Goal: Transaction & Acquisition: Obtain resource

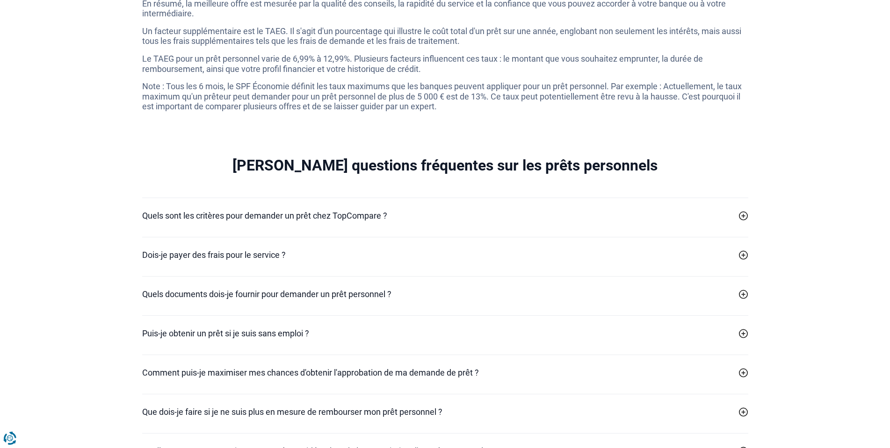
scroll to position [2572, 0]
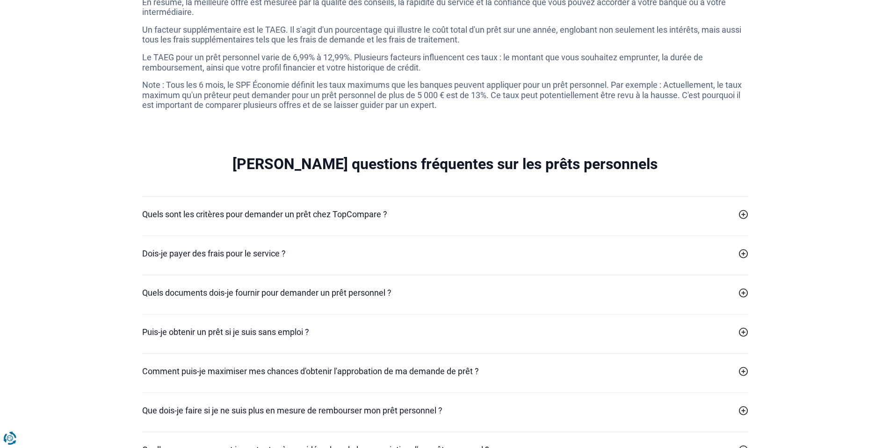
click at [743, 337] on icon at bounding box center [743, 332] width 9 height 9
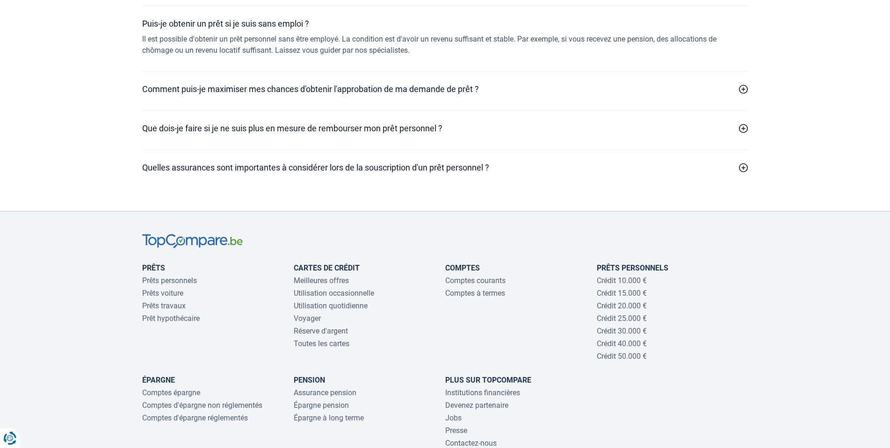
scroll to position [2899, 0]
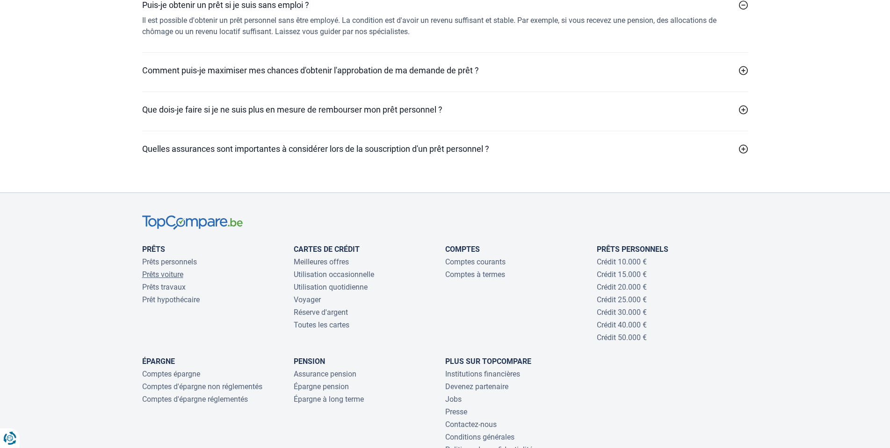
click at [176, 279] on link "Prêts voiture" at bounding box center [162, 274] width 41 height 9
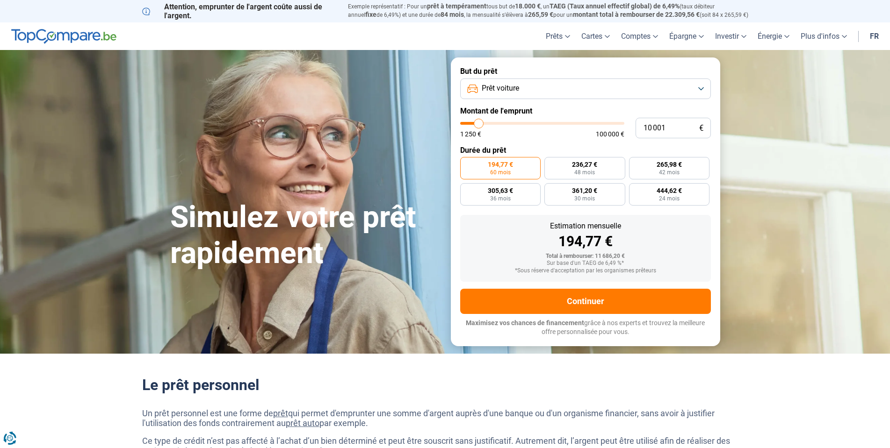
type input "10 250"
type input "10250"
type input "11 250"
type input "11250"
type input "11 750"
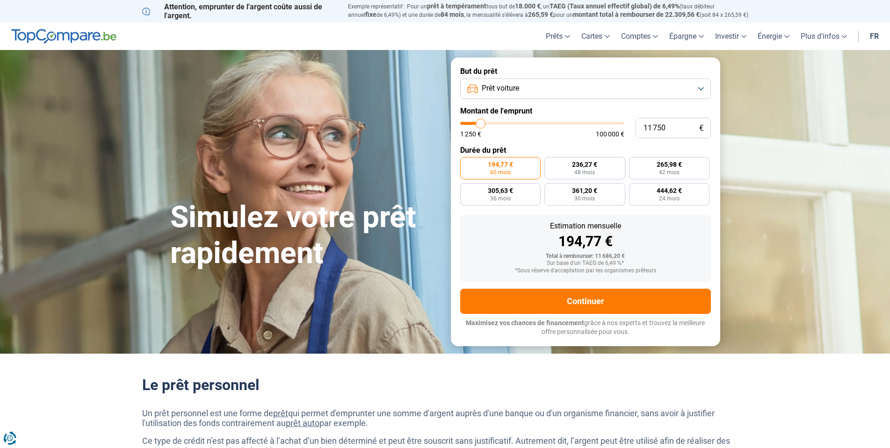
type input "11750"
type input "12 500"
type input "12500"
type input "13 000"
type input "13000"
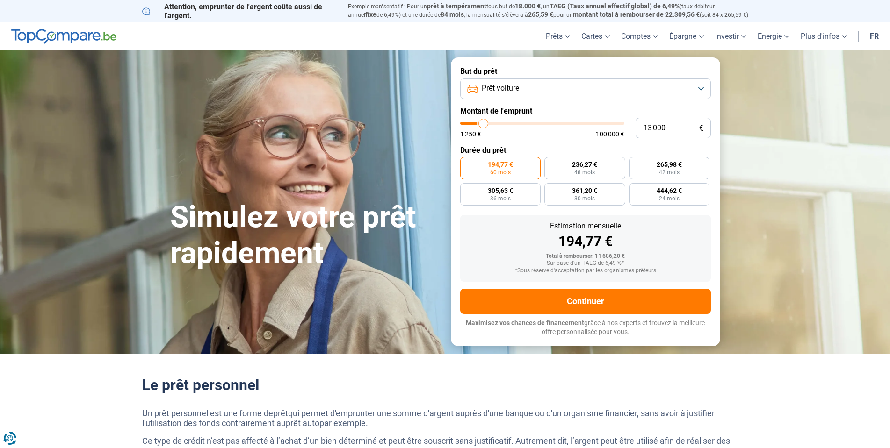
type input "13 500"
type input "13500"
type input "14 250"
type input "14250"
type input "14 750"
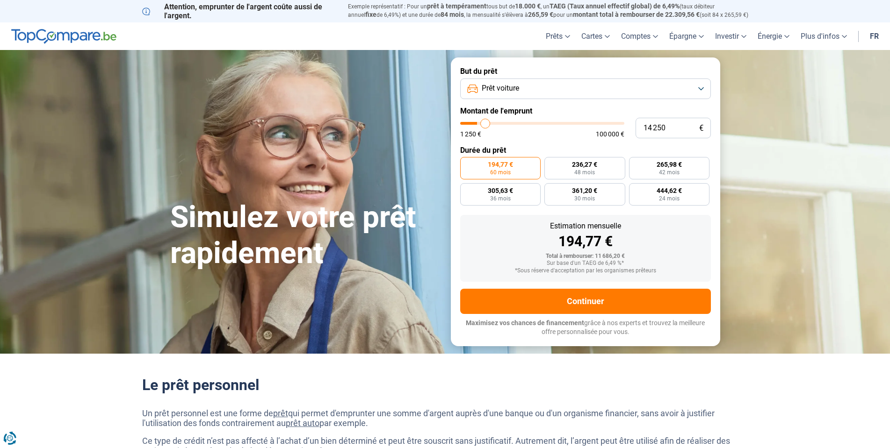
type input "14750"
type input "15 000"
type input "15000"
type input "15 750"
type input "15750"
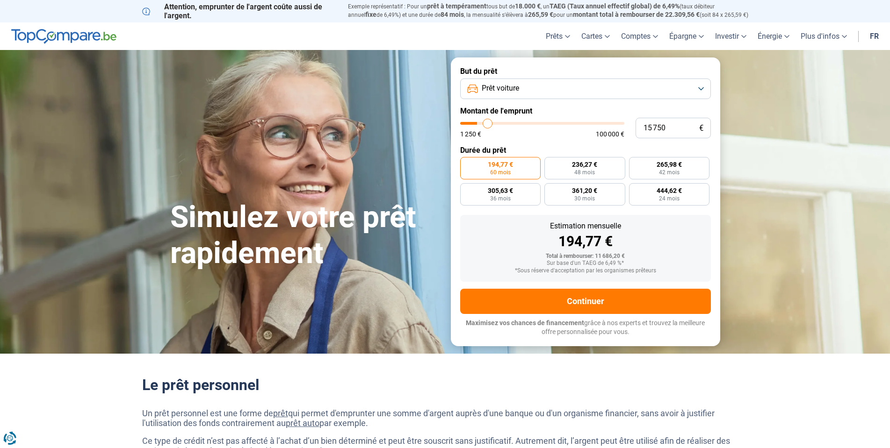
type input "16 250"
type input "16250"
type input "17 000"
type input "17000"
type input "17 500"
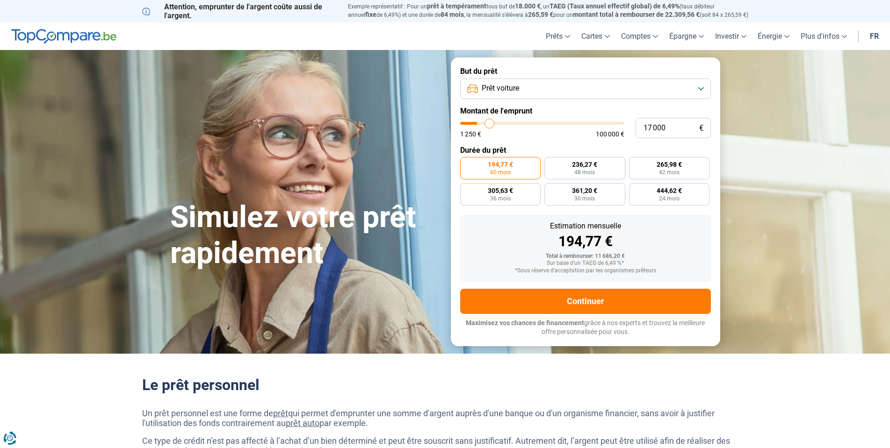
type input "17500"
type input "18 000"
type input "18000"
type input "18 500"
type input "18500"
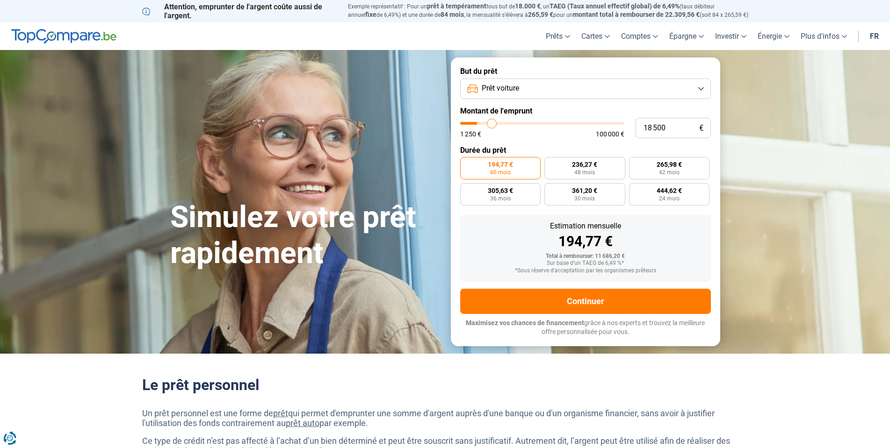
type input "19 000"
type input "19000"
type input "20 250"
type input "20250"
type input "20 750"
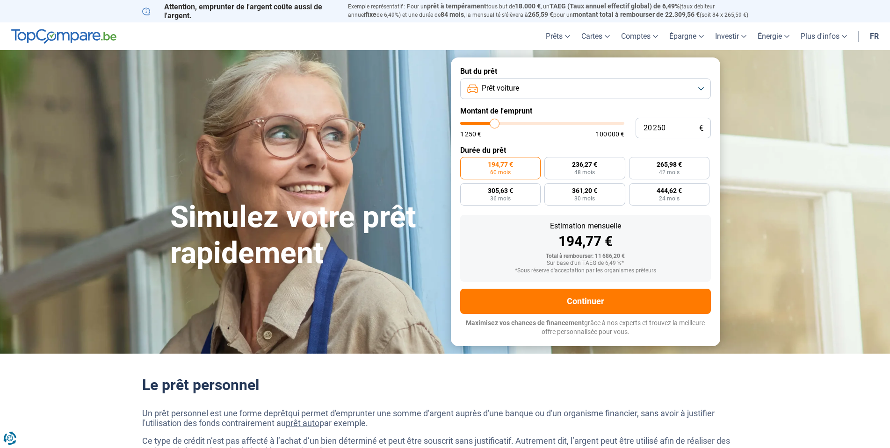
type input "20750"
type input "21 750"
type input "21750"
type input "22 750"
type input "22750"
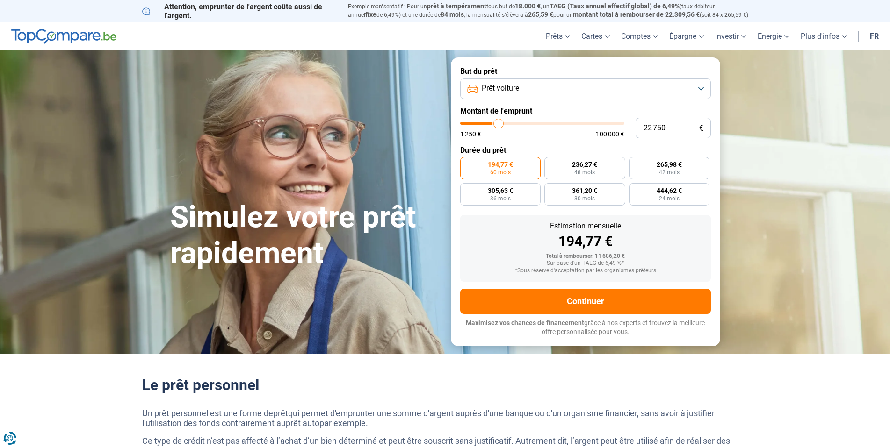
type input "23 500"
type input "23500"
type input "25 750"
type input "25750"
type input "27 750"
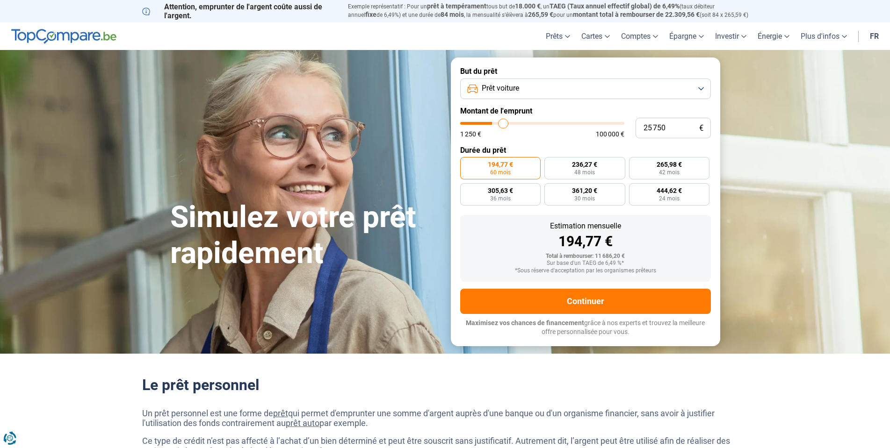
type input "27750"
type input "29 500"
type input "29500"
type input "31 750"
type input "31750"
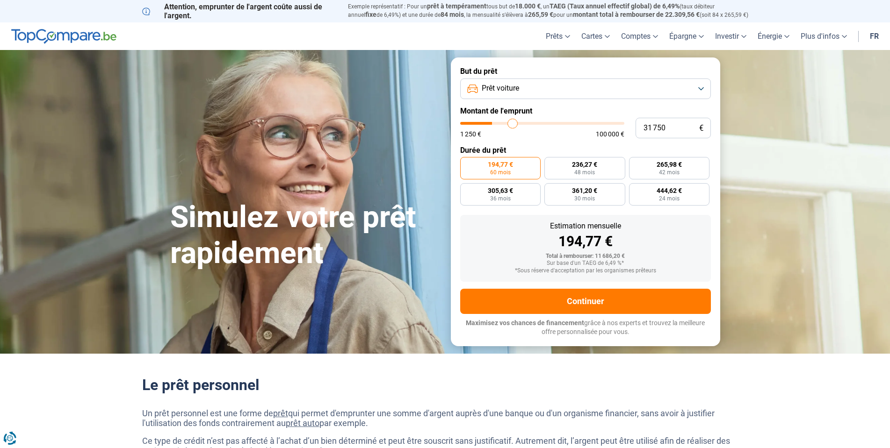
type input "33 500"
type input "33500"
type input "35 500"
type input "35500"
type input "37 250"
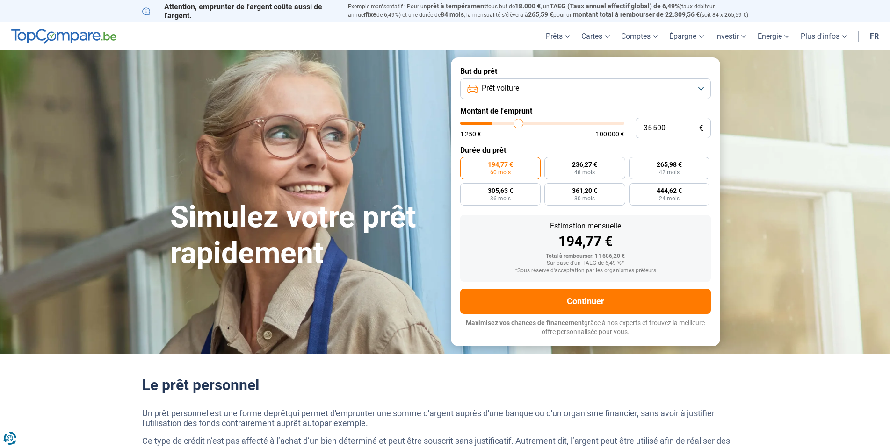
type input "37250"
type input "38 000"
type input "38000"
type input "38 750"
type input "38750"
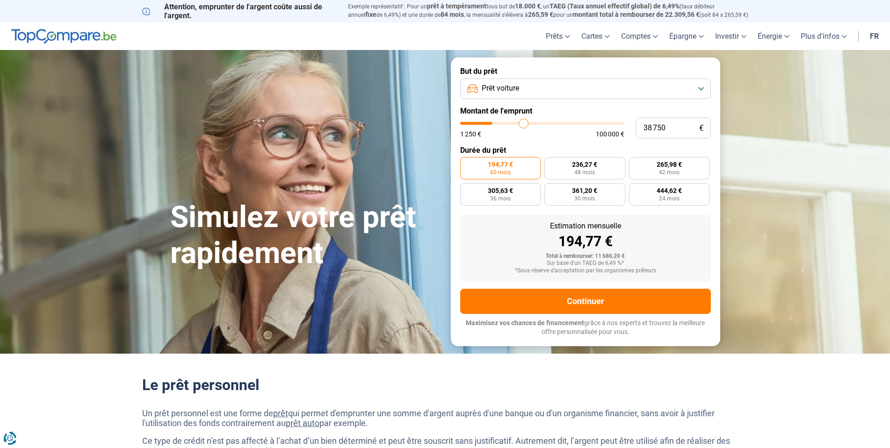
type input "39 750"
type input "39750"
type input "40 250"
type input "40250"
type input "41 000"
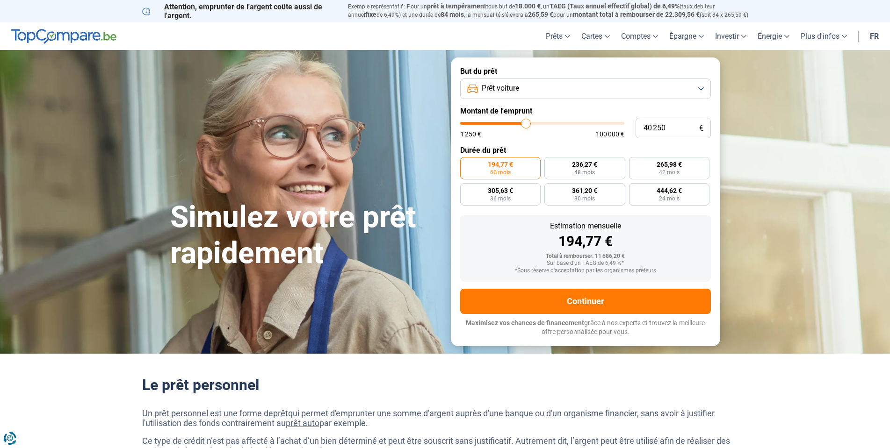
type input "41000"
type input "42 000"
type input "42000"
type input "42 500"
type input "42500"
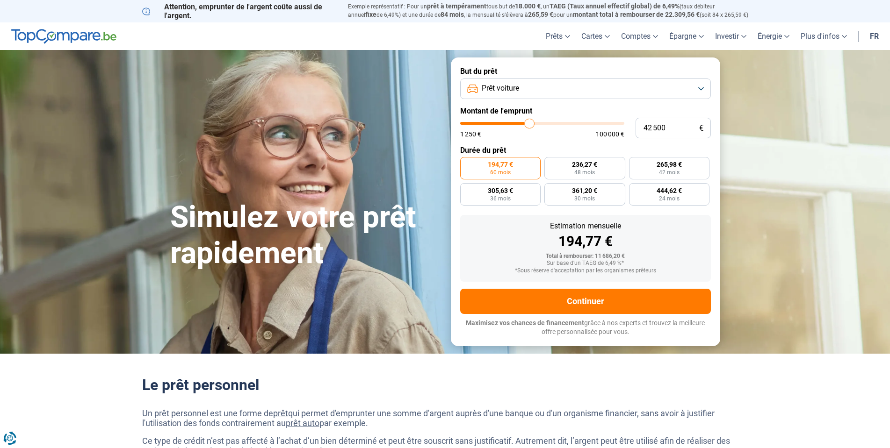
type input "43 000"
type input "43000"
type input "44 000"
type input "44000"
type input "45 000"
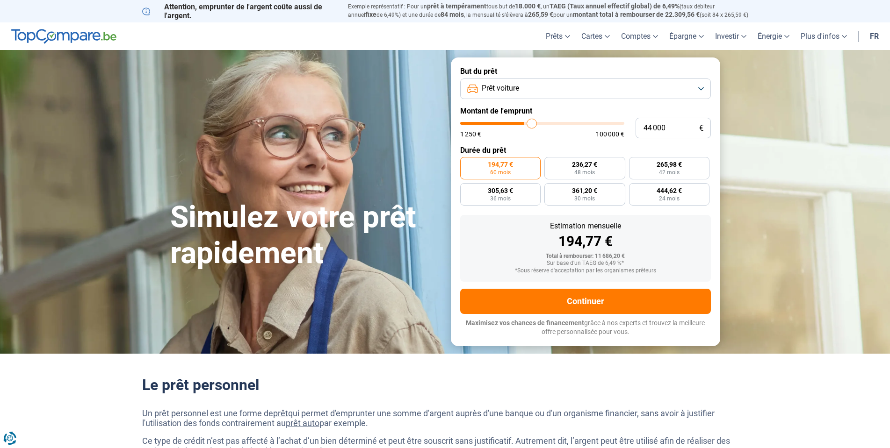
type input "45000"
type input "45 250"
type input "45250"
type input "45 500"
type input "45500"
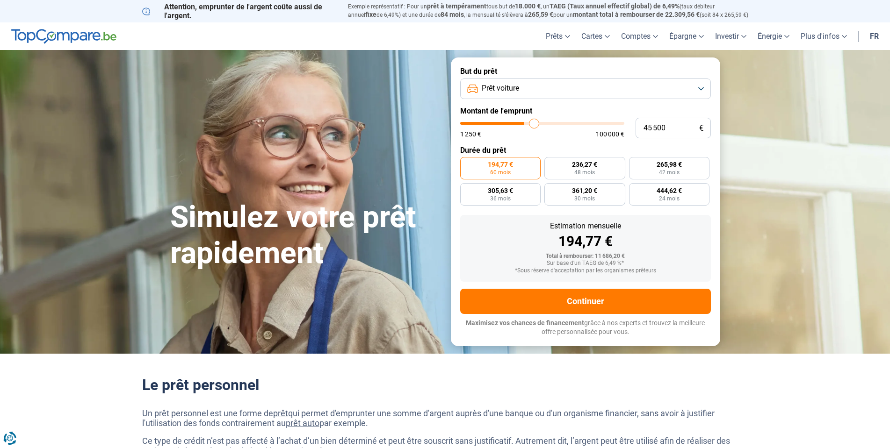
type input "45 750"
type input "45750"
type input "46 500"
type input "46500"
type input "46 750"
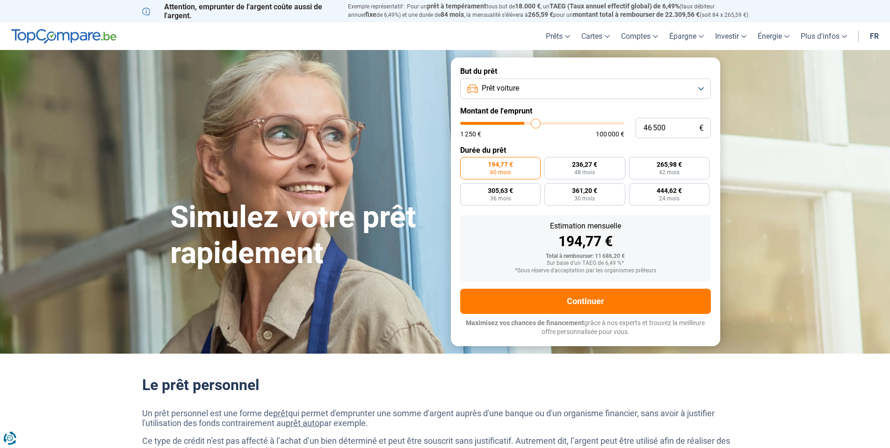
type input "46750"
type input "47 250"
type input "47250"
type input "48 000"
type input "48000"
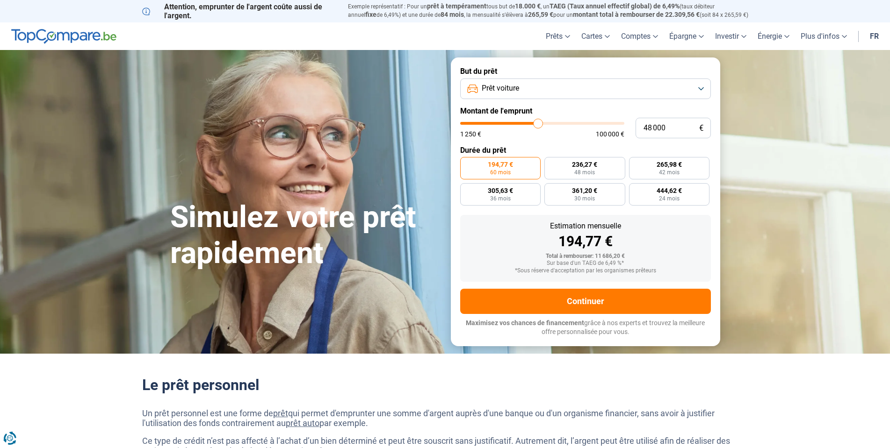
type input "48 750"
type input "48750"
type input "49 500"
type input "49500"
type input "50 000"
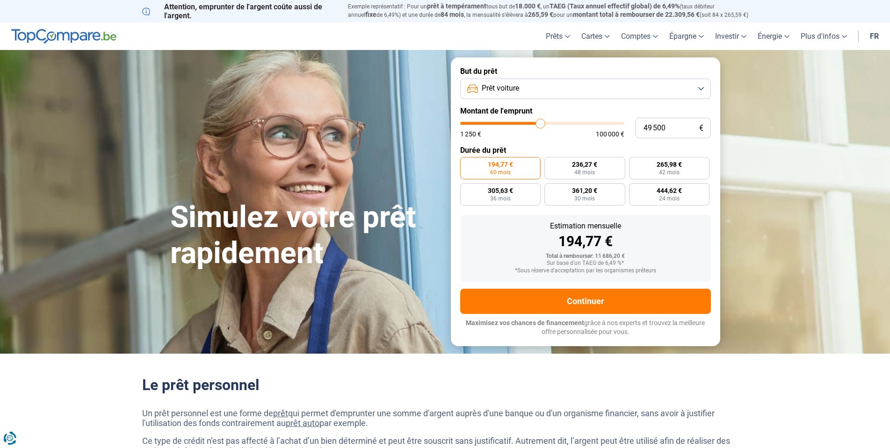
type input "50000"
type input "50 500"
type input "50500"
type input "51 250"
type input "51250"
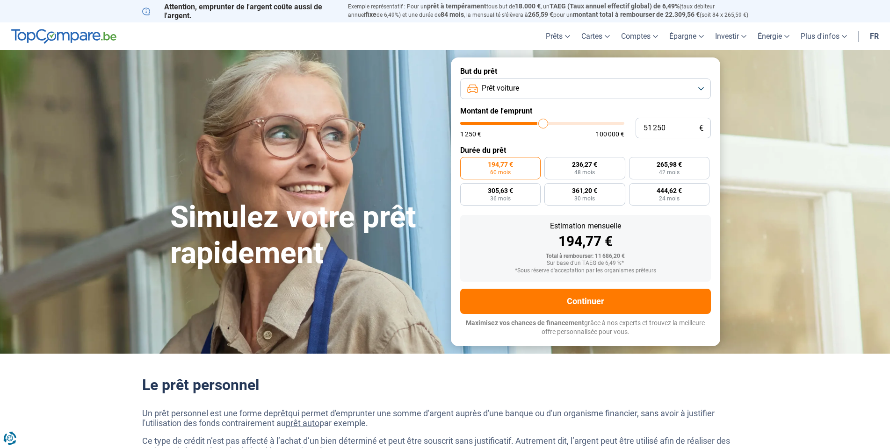
type input "51 500"
type input "51500"
type input "51 750"
type input "51750"
type input "52 000"
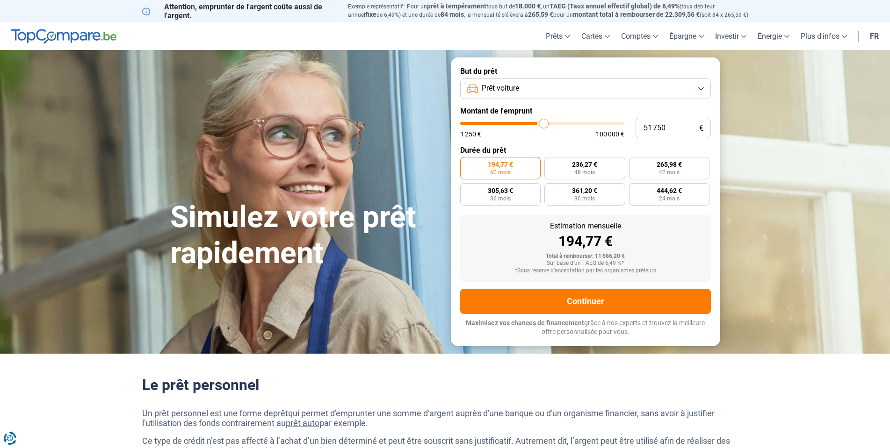
type input "52000"
type input "52 500"
type input "52500"
type input "52 000"
type input "52000"
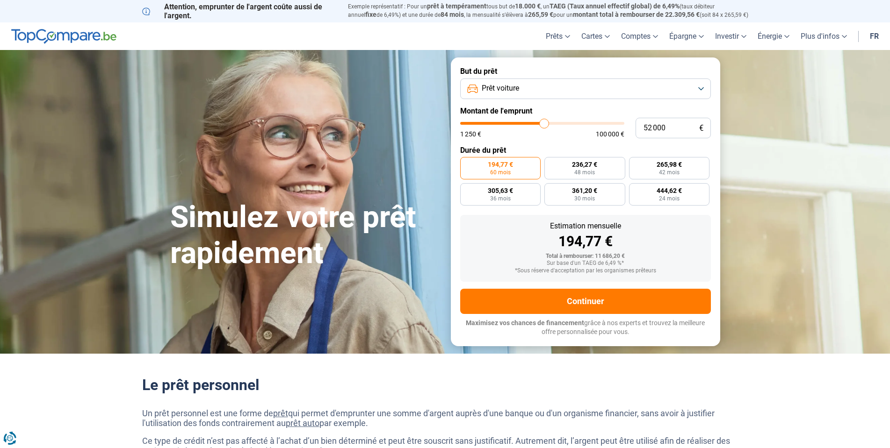
type input "51 750"
type input "51750"
type input "51 500"
type input "51500"
type input "50 500"
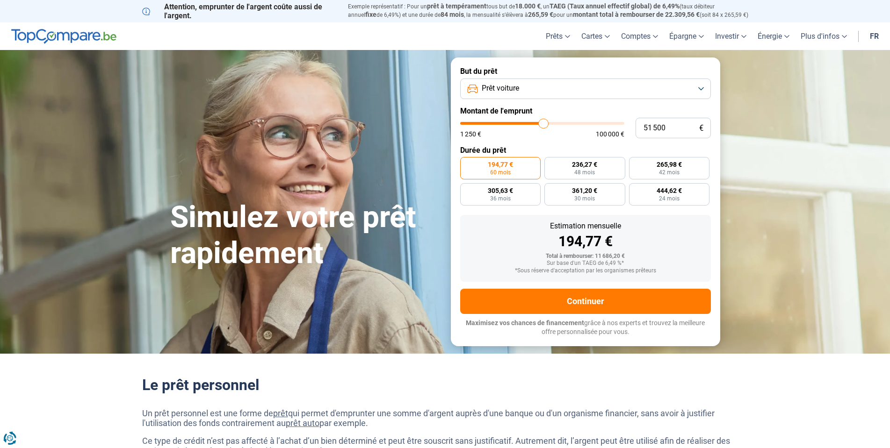
type input "50500"
type input "50 000"
type input "50000"
type input "49 500"
type input "49500"
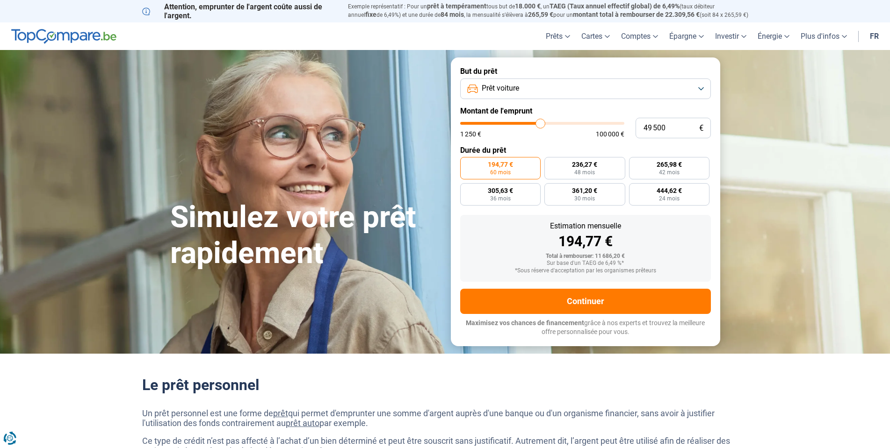
type input "49 000"
type input "49000"
type input "48 750"
type input "48750"
type input "48 500"
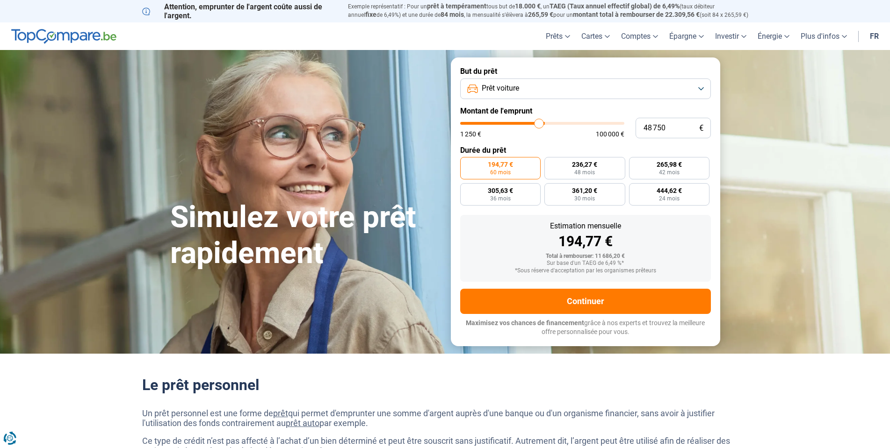
type input "48500"
type input "48 250"
type input "48250"
type input "47 500"
type input "47500"
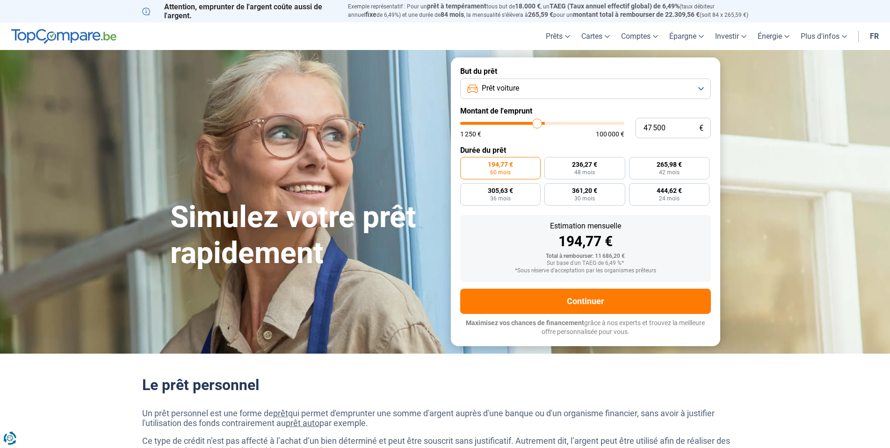
type input "47 250"
type input "47250"
type input "47 000"
type input "47000"
type input "46 500"
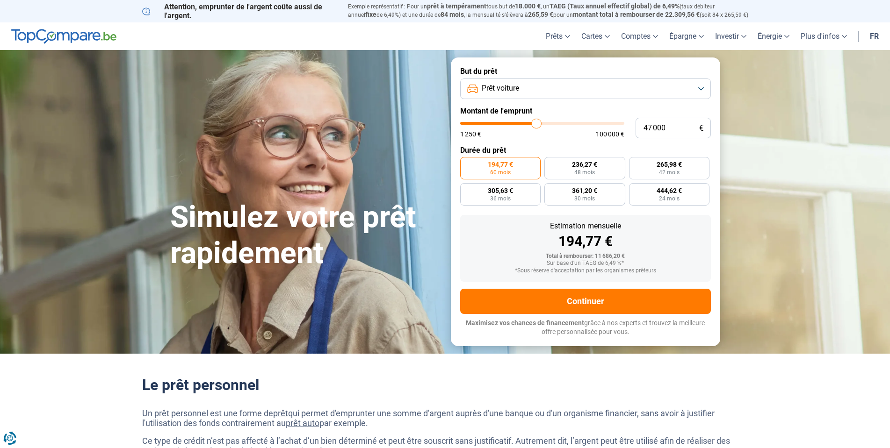
type input "46500"
type input "46 000"
type input "46000"
type input "45 500"
type input "45500"
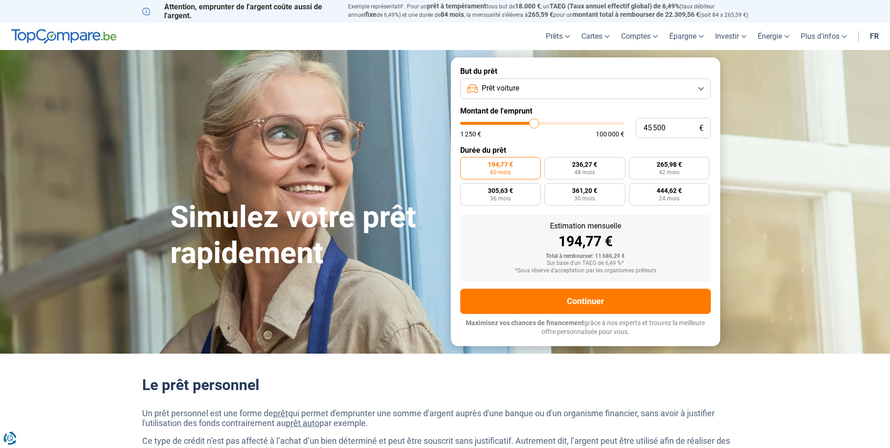
type input "45 250"
type input "45250"
type input "44 500"
type input "44500"
type input "44 250"
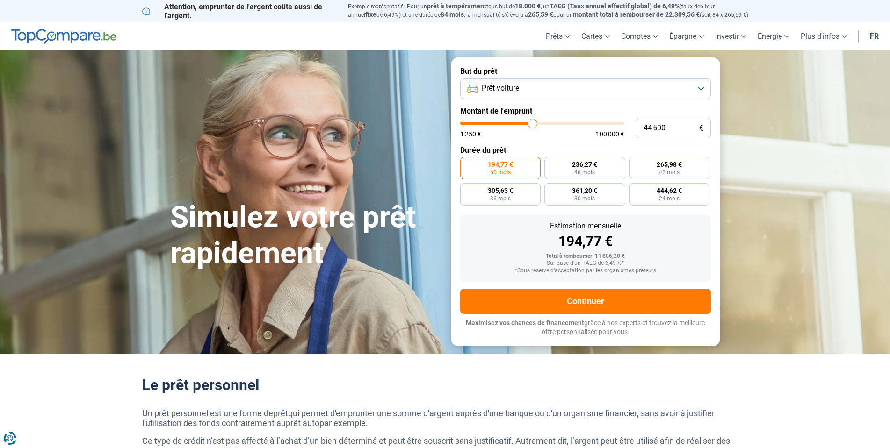
type input "44250"
type input "44 000"
type input "44000"
type input "43 750"
type input "43750"
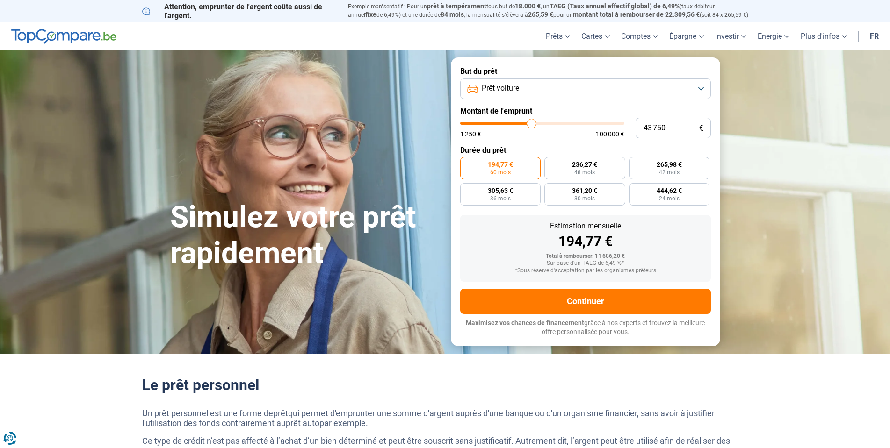
type input "43 500"
type input "43500"
type input "43 000"
type input "43000"
type input "42 750"
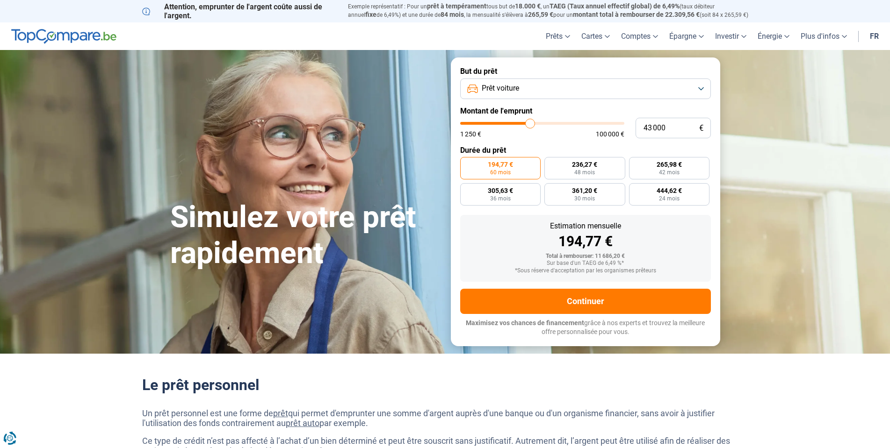
type input "42750"
type input "42 500"
type input "42500"
type input "42 250"
type input "42250"
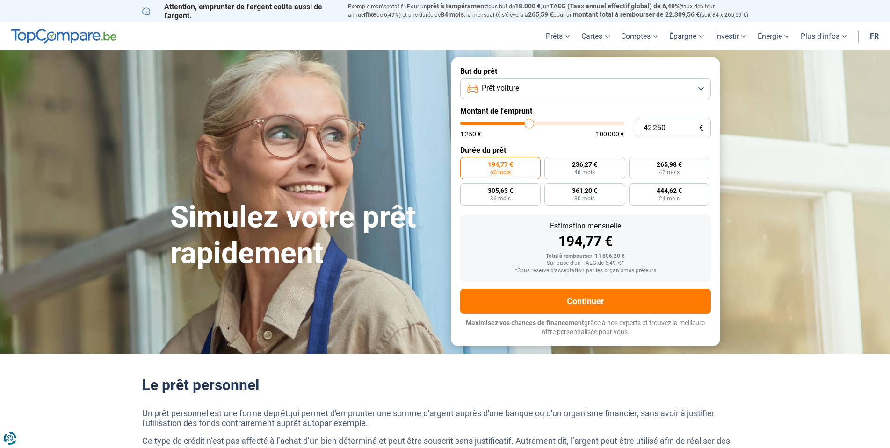
type input "42 000"
type input "42000"
type input "41 500"
type input "41500"
type input "41 250"
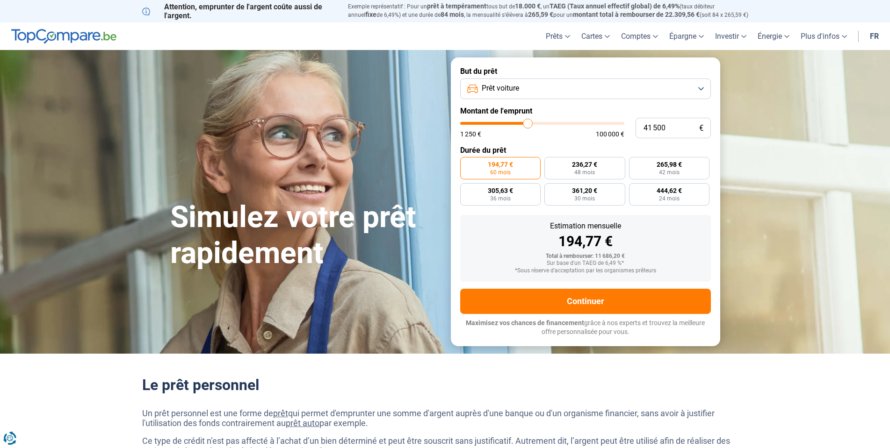
type input "41250"
type input "41 000"
type input "41000"
type input "40 750"
type input "40750"
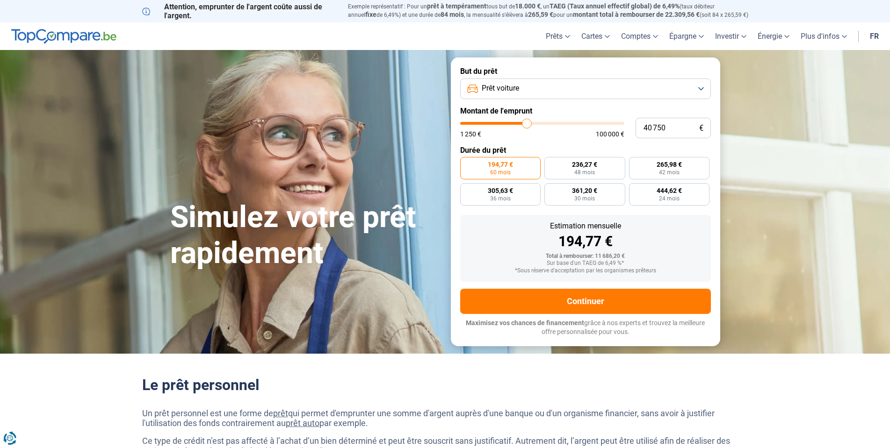
type input "40 000"
type input "40000"
type input "39 500"
type input "39500"
type input "39 250"
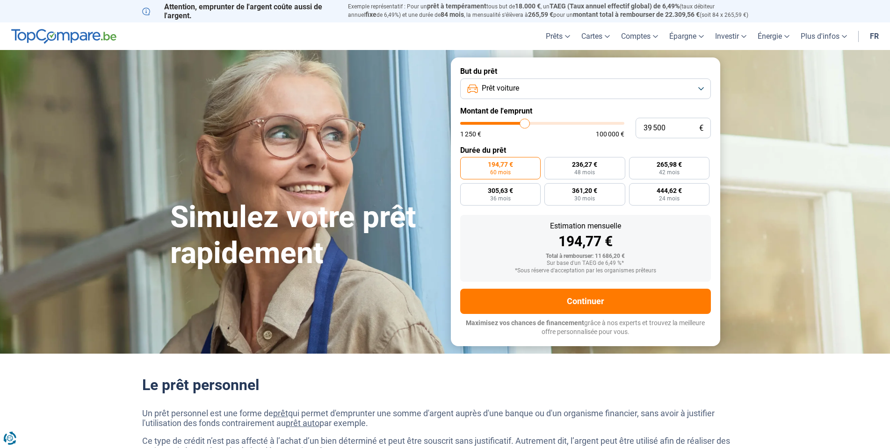
type input "39250"
type input "38 750"
type input "38750"
type input "38 500"
type input "38500"
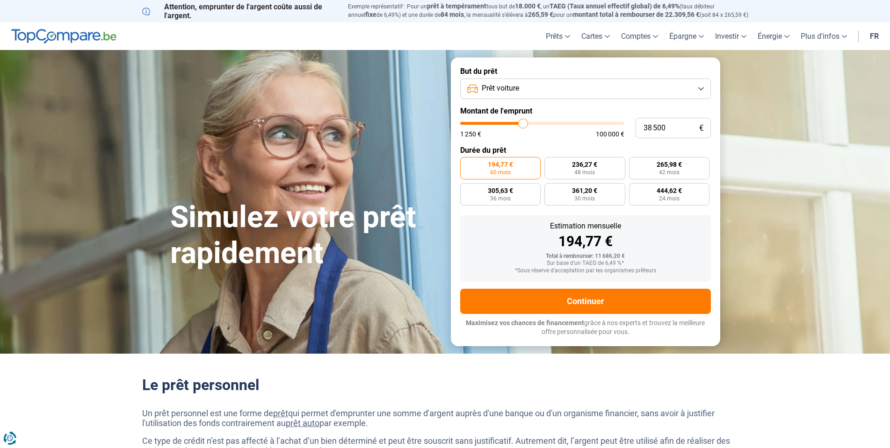
type input "38 250"
type input "38250"
type input "38 000"
type input "38000"
type input "37 750"
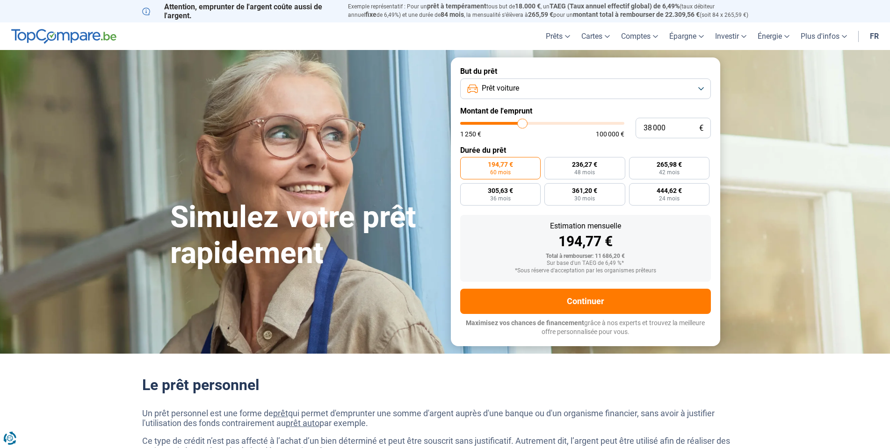
type input "37750"
type input "37 250"
type input "37250"
type input "37 000"
type input "37000"
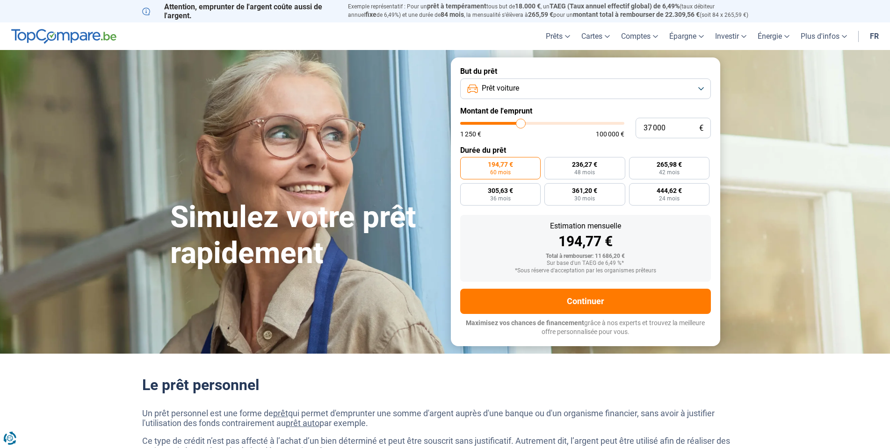
type input "36 750"
type input "36750"
type input "36 500"
type input "36500"
type input "36 250"
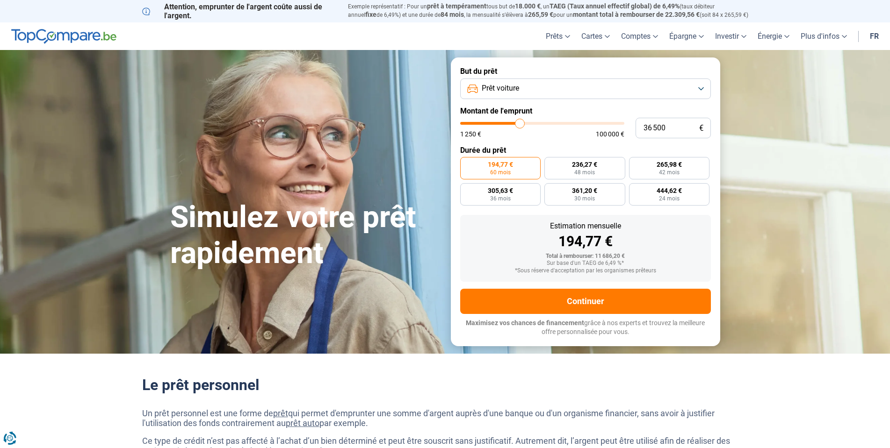
type input "36250"
type input "35 750"
type input "35750"
type input "35 500"
type input "35500"
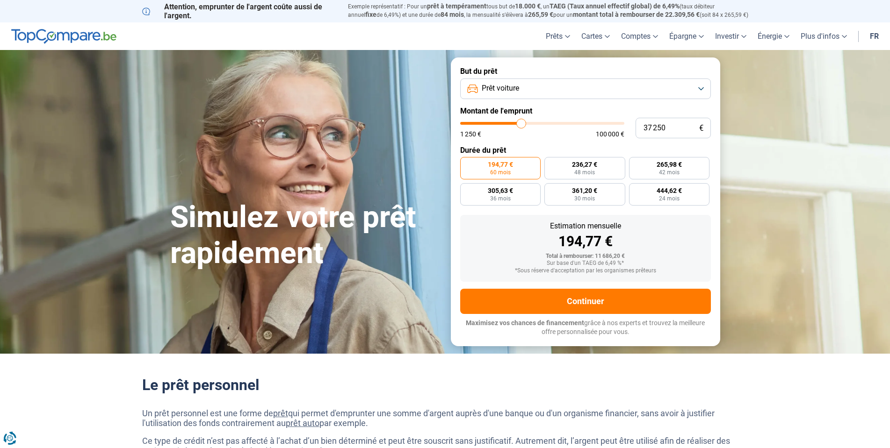
drag, startPoint x: 479, startPoint y: 123, endPoint x: 521, endPoint y: 120, distance: 42.7
click at [521, 122] on input "range" at bounding box center [542, 123] width 164 height 3
click at [519, 124] on input "range" at bounding box center [542, 123] width 164 height 3
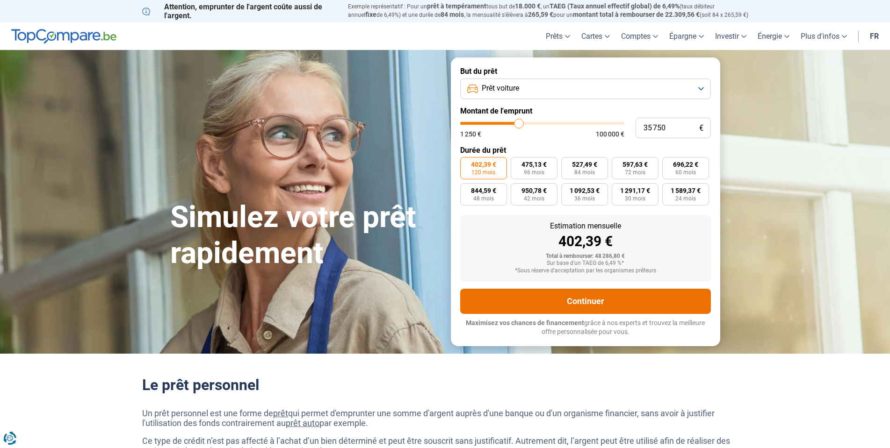
click at [578, 301] on button "Continuer" at bounding box center [585, 301] width 251 height 25
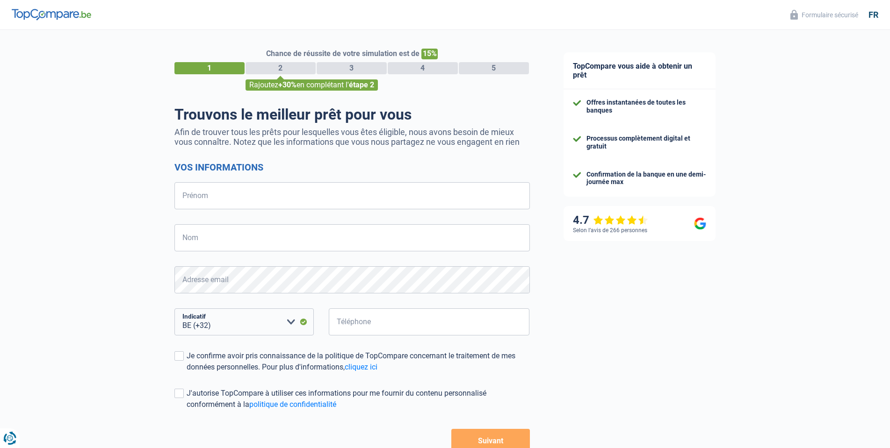
select select "32"
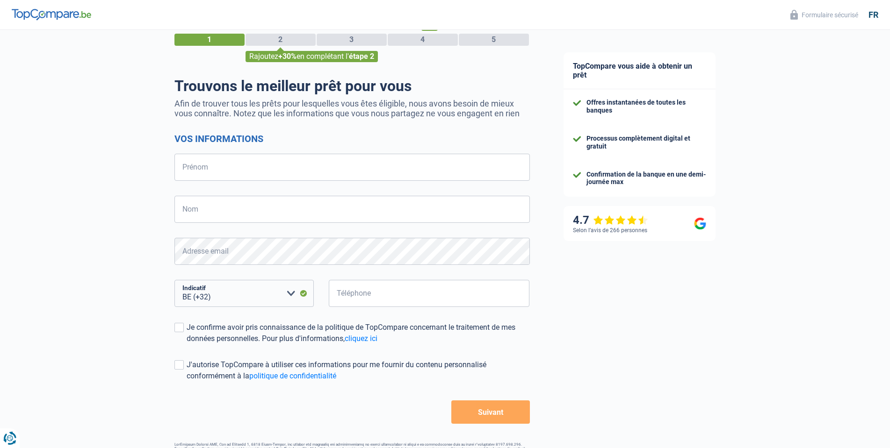
scroll to position [59, 0]
